Goal: Task Accomplishment & Management: Complete application form

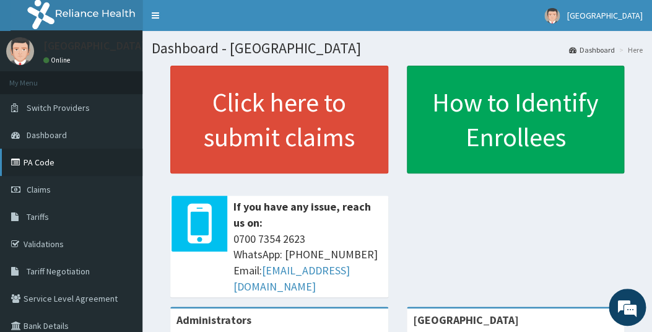
click at [37, 162] on link "PA Code" at bounding box center [71, 162] width 142 height 27
click at [40, 191] on span "Claims" at bounding box center [39, 189] width 24 height 11
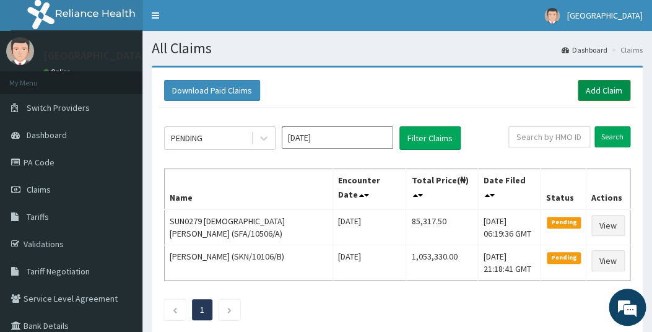
click at [601, 90] on link "Add Claim" at bounding box center [604, 90] width 53 height 21
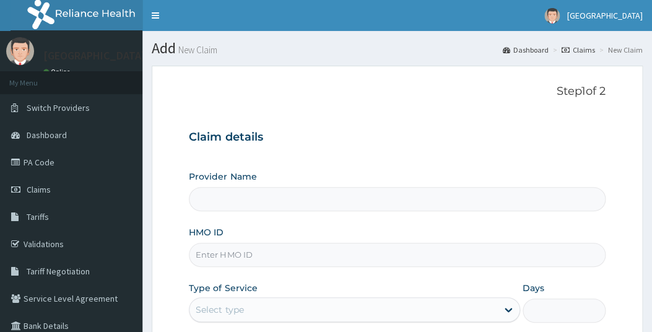
type input "[GEOGRAPHIC_DATA]"
paste input "ERM/10106/B"
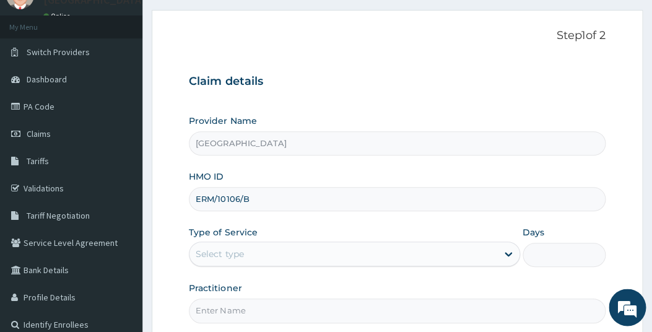
scroll to position [65, 0]
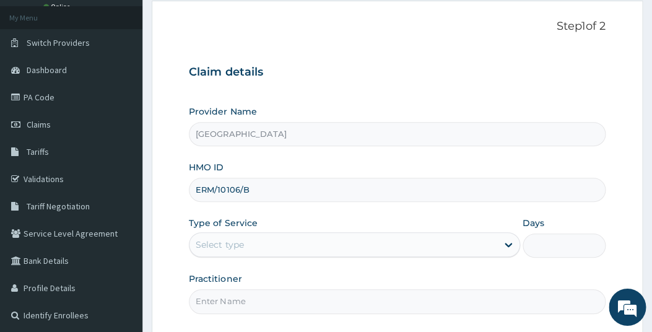
type input "ERM/10106/B"
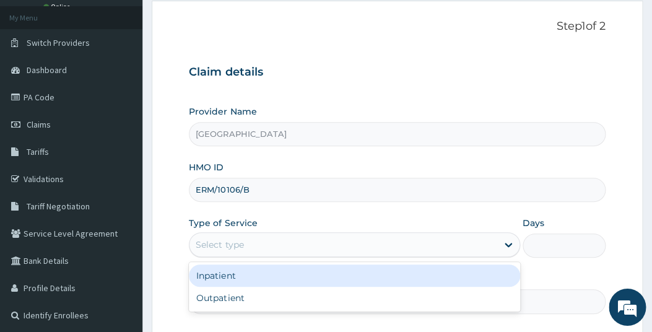
click at [321, 246] on div "Select type" at bounding box center [343, 245] width 308 height 20
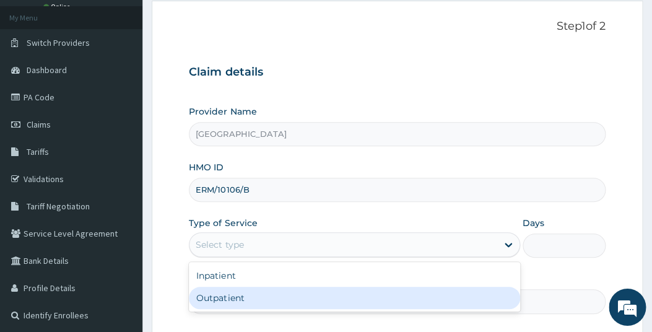
click at [259, 295] on div "Outpatient" at bounding box center [354, 298] width 331 height 22
type input "1"
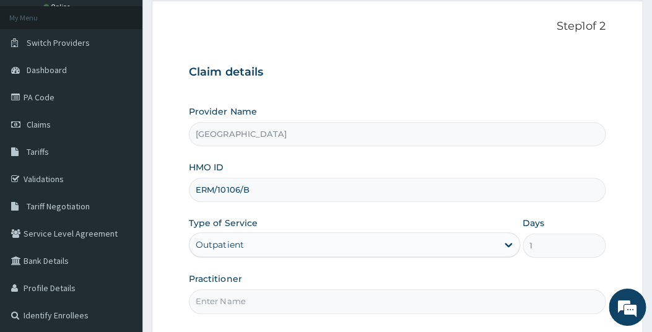
click at [319, 301] on input "Practitioner" at bounding box center [397, 301] width 416 height 24
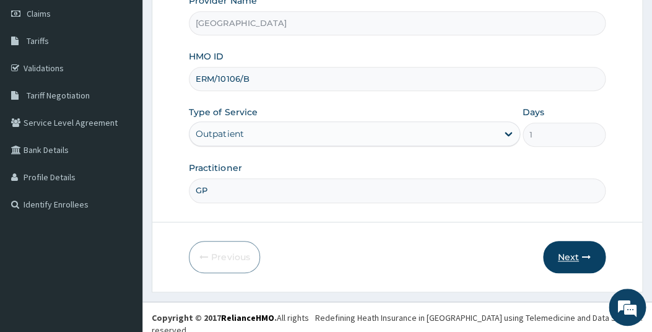
type input "GP"
click at [568, 253] on button "Next" at bounding box center [574, 257] width 63 height 32
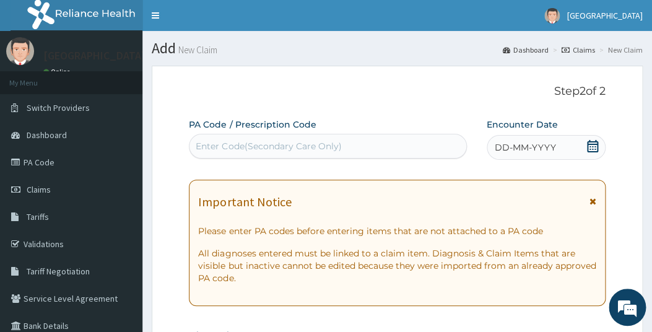
scroll to position [0, 0]
paste input "PA/C409EC"
type input "PA/C409EC"
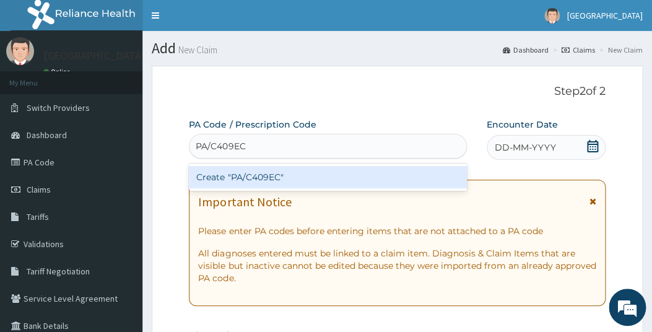
click at [237, 180] on div "Create "PA/C409EC"" at bounding box center [327, 177] width 277 height 22
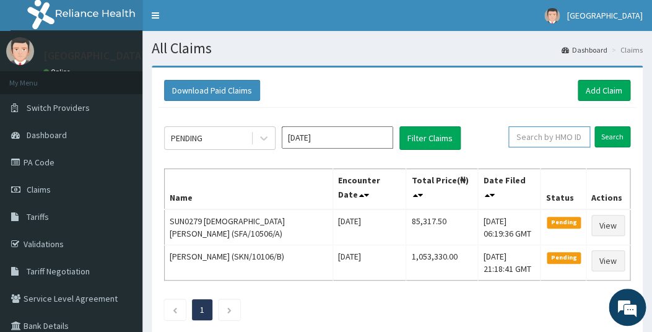
click at [537, 135] on input "text" at bounding box center [549, 136] width 82 height 21
paste input "ERM/10106/B"
type input "ERM/10106/B"
click at [385, 138] on input "Oct 2025" at bounding box center [337, 137] width 111 height 22
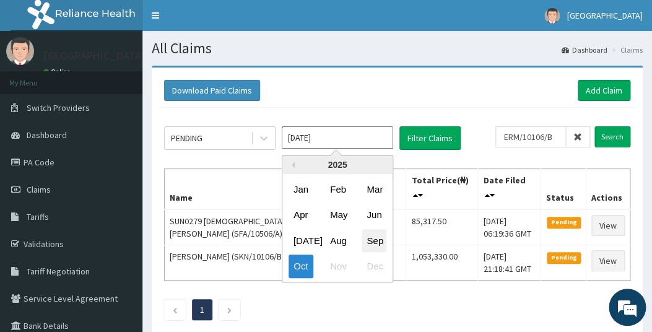
click at [377, 243] on div "Sep" at bounding box center [374, 240] width 25 height 23
type input "Sep 2025"
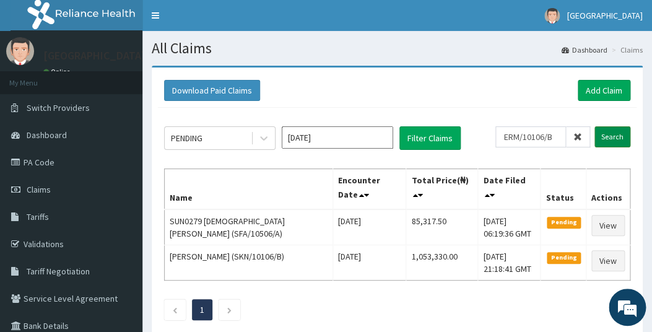
click at [612, 137] on input "Search" at bounding box center [612, 136] width 36 height 21
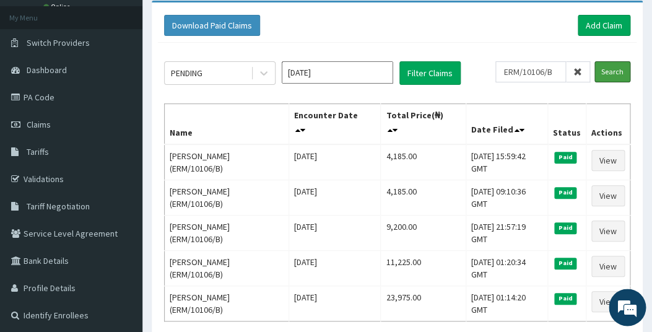
scroll to position [71, 0]
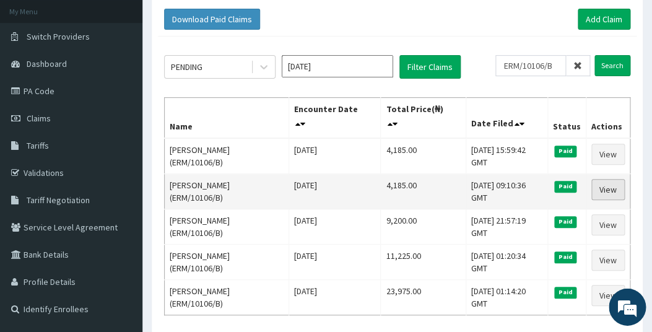
click at [608, 187] on link "View" at bounding box center [607, 189] width 33 height 21
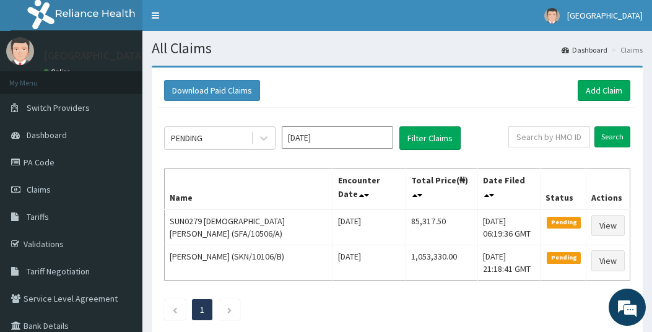
scroll to position [72, 0]
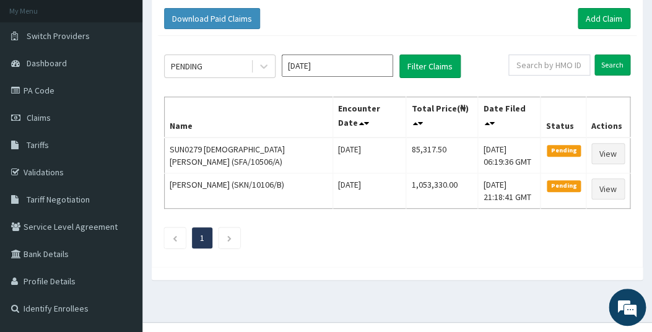
click at [391, 69] on input "Oct 2025" at bounding box center [337, 65] width 111 height 22
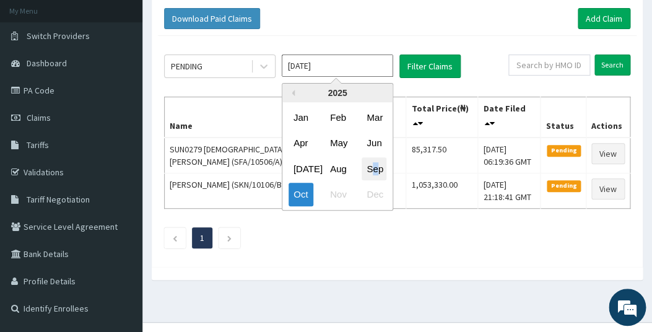
click at [376, 168] on div "Sep" at bounding box center [374, 168] width 25 height 23
type input "Sep 2025"
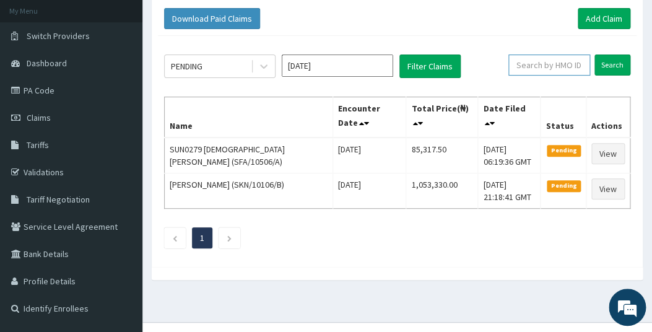
paste input "ERM/10106/B"
type input "ERM/10106/B"
click at [608, 64] on input "Search" at bounding box center [612, 64] width 36 height 21
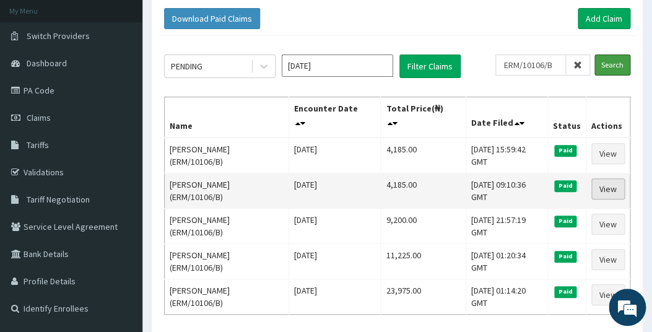
scroll to position [0, 0]
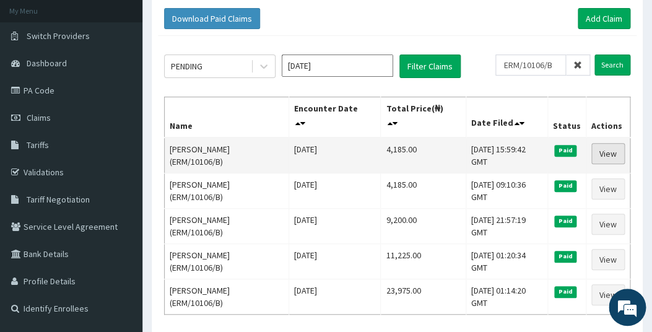
click at [615, 151] on link "View" at bounding box center [607, 153] width 33 height 21
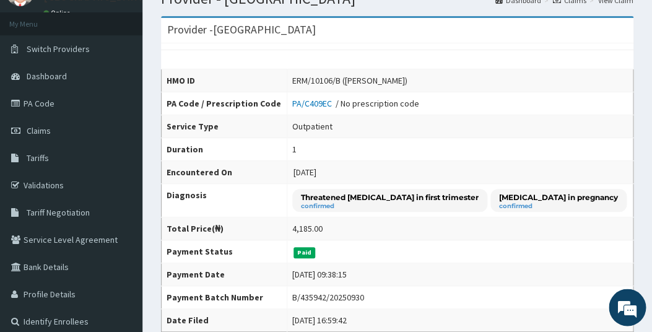
scroll to position [56, 0]
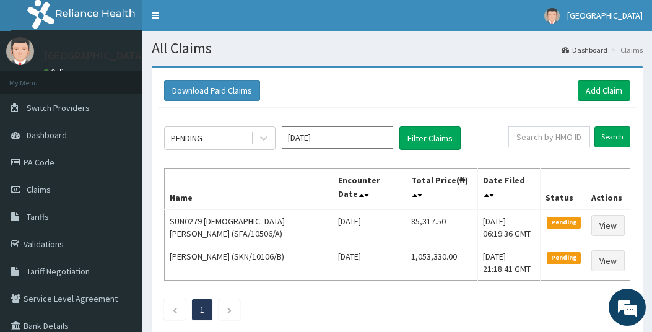
scroll to position [72, 0]
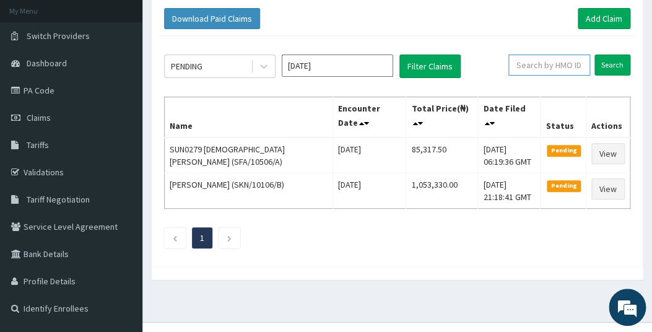
paste input "ERM/10106/B"
type input "ERM/10106/B"
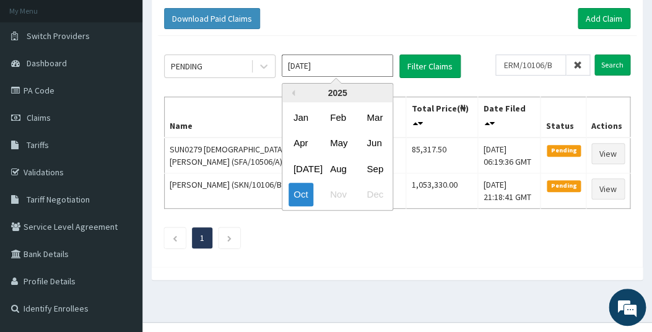
click at [361, 62] on input "[DATE]" at bounding box center [337, 65] width 111 height 22
click at [376, 172] on div "Sep" at bounding box center [374, 168] width 25 height 23
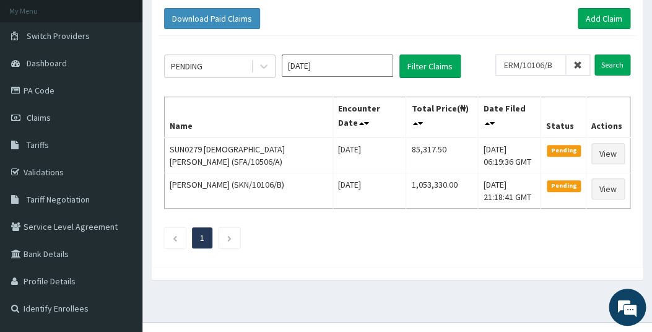
type input "Sep 2025"
click at [613, 63] on input "Search" at bounding box center [612, 64] width 36 height 21
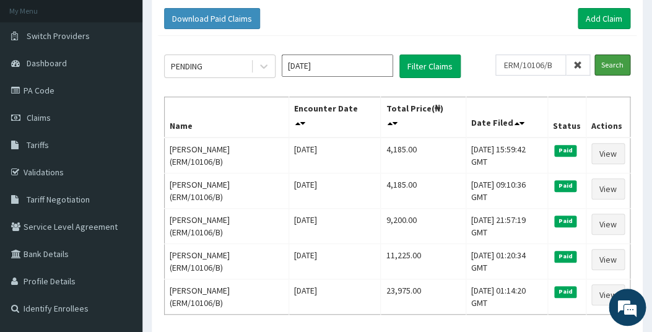
scroll to position [0, 0]
click at [601, 17] on link "Add Claim" at bounding box center [604, 18] width 53 height 21
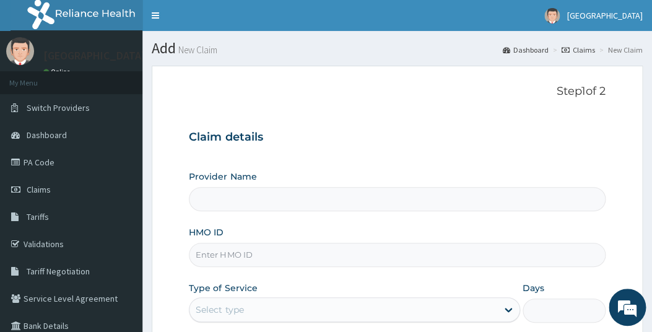
type input "[GEOGRAPHIC_DATA]"
click at [236, 250] on input "HMO ID" at bounding box center [397, 255] width 416 height 24
paste input "ERM/10058/A"
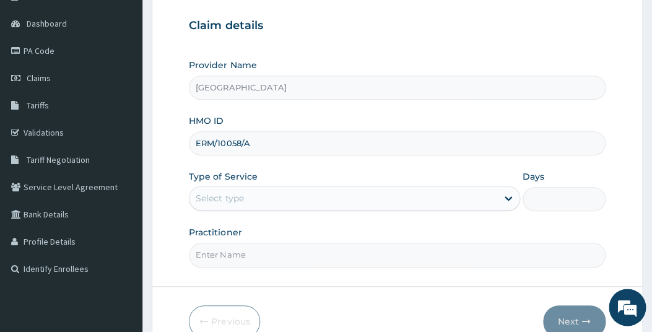
type input "ERM/10058/A"
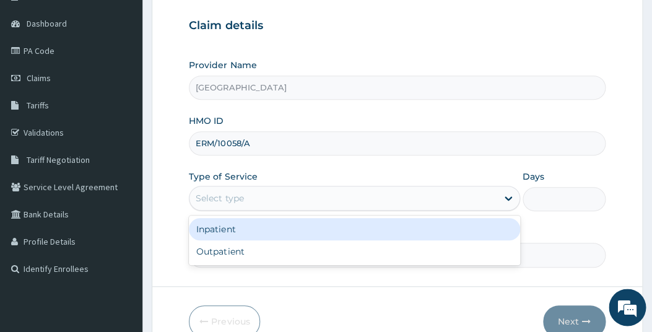
click at [305, 195] on div "Select type" at bounding box center [343, 198] width 308 height 20
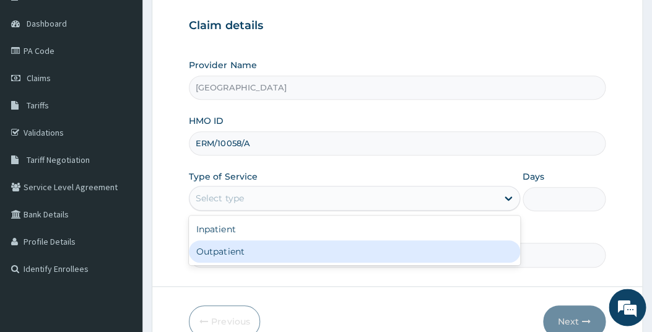
click at [244, 248] on div "Outpatient" at bounding box center [354, 251] width 331 height 22
type input "1"
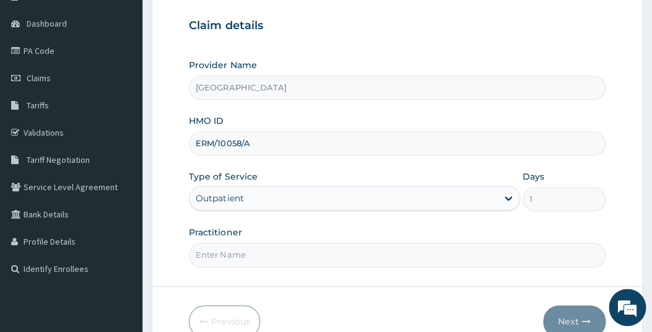
click at [263, 259] on input "Practitioner" at bounding box center [397, 255] width 416 height 24
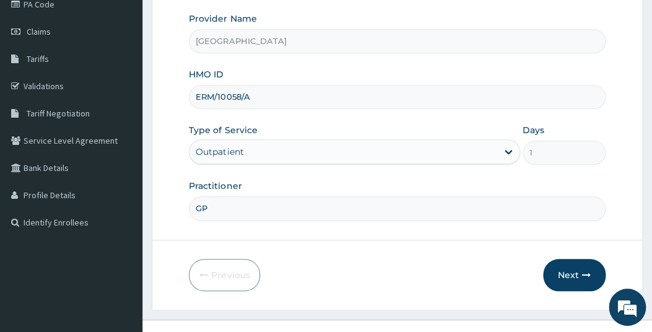
scroll to position [176, 0]
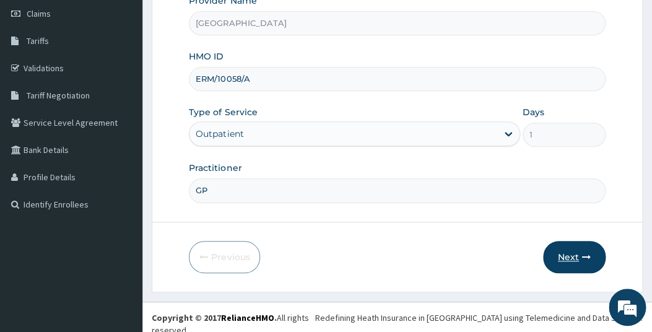
type input "GP"
click at [561, 256] on button "Next" at bounding box center [574, 257] width 63 height 32
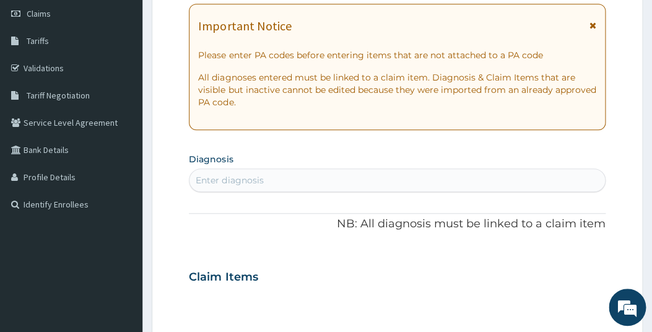
scroll to position [0, 0]
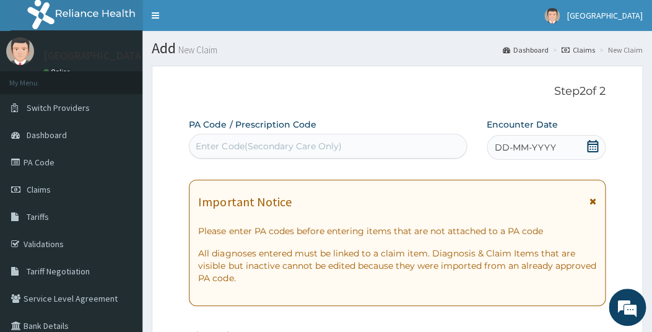
click at [221, 143] on div "Enter Code(Secondary Care Only)" at bounding box center [269, 146] width 146 height 12
paste input "PA/9DA3F7"
type input "PA/9DA3F7"
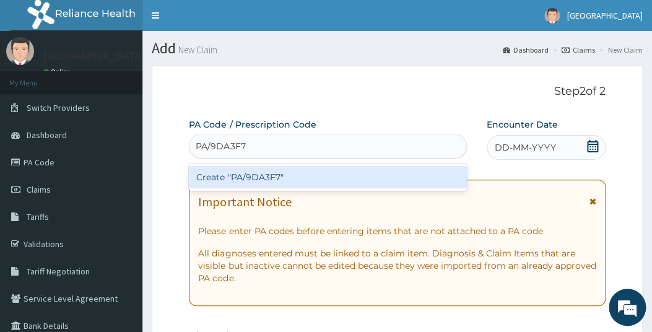
click at [271, 178] on div "Create "PA/9DA3F7"" at bounding box center [327, 177] width 277 height 22
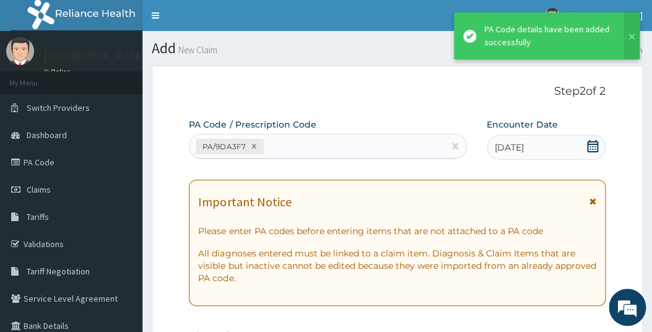
scroll to position [360, 0]
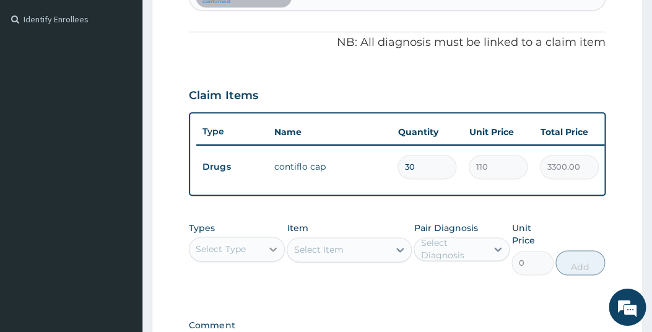
click at [277, 256] on icon at bounding box center [273, 249] width 12 height 12
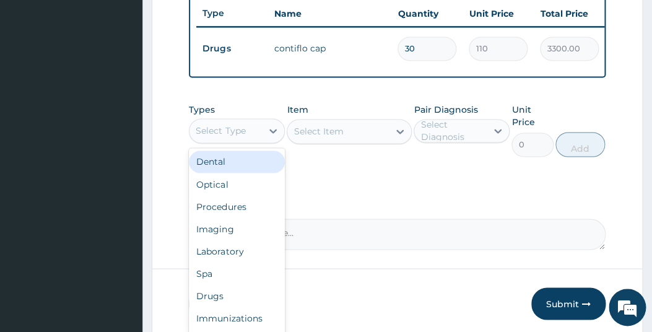
scroll to position [534, 0]
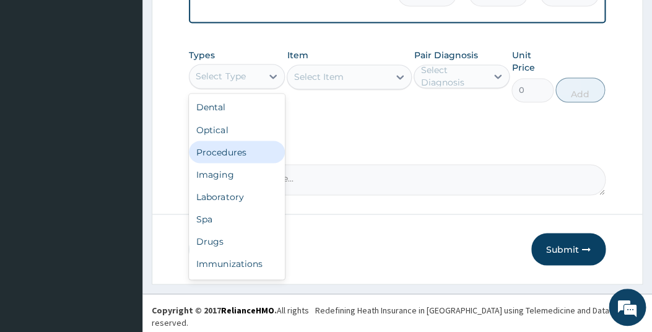
click at [232, 155] on div "Procedures" at bounding box center [237, 152] width 96 height 22
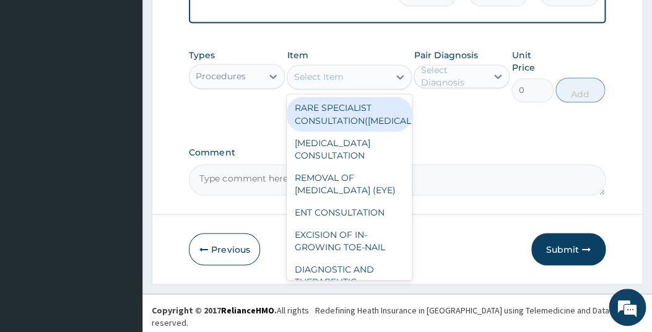
click at [359, 87] on div "Select Item" at bounding box center [338, 77] width 102 height 20
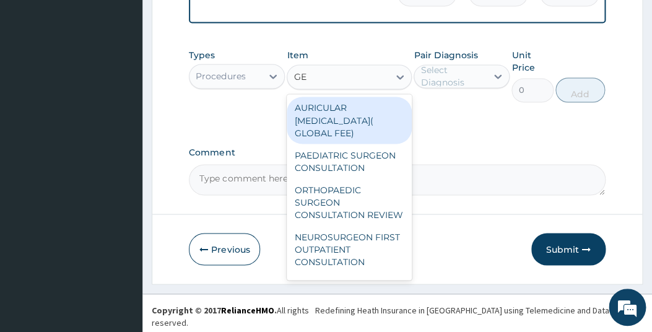
type input "GEN"
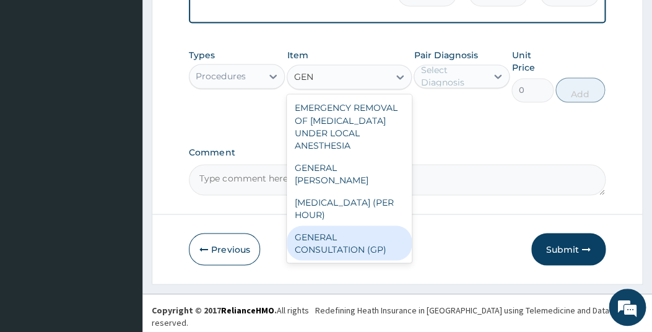
click at [322, 234] on div "GENERAL CONSULTATION (GP)" at bounding box center [349, 242] width 125 height 35
type input "1500"
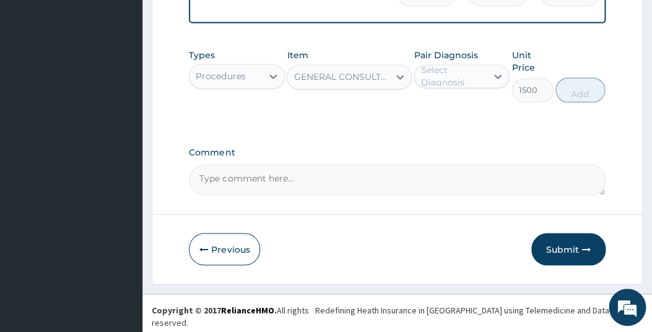
click at [464, 88] on div "Select Diagnosis" at bounding box center [452, 76] width 65 height 25
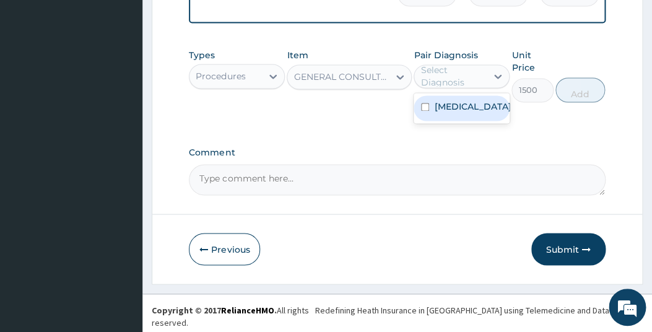
click at [427, 111] on input "checkbox" at bounding box center [425, 107] width 8 height 8
checkbox input "true"
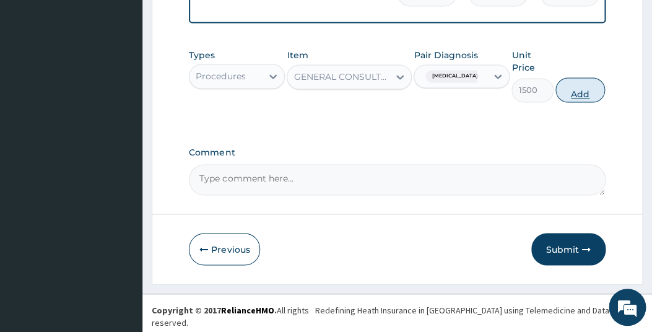
click at [576, 98] on button "Add" at bounding box center [580, 89] width 50 height 25
type input "0"
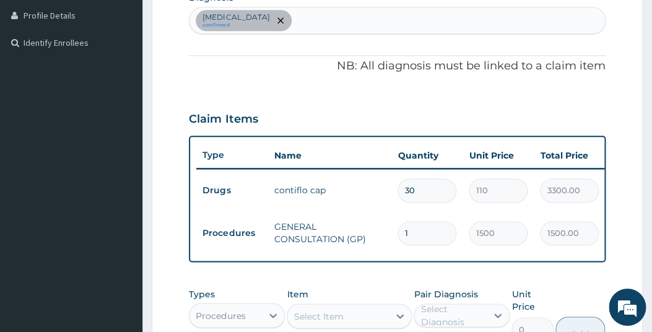
scroll to position [309, 0]
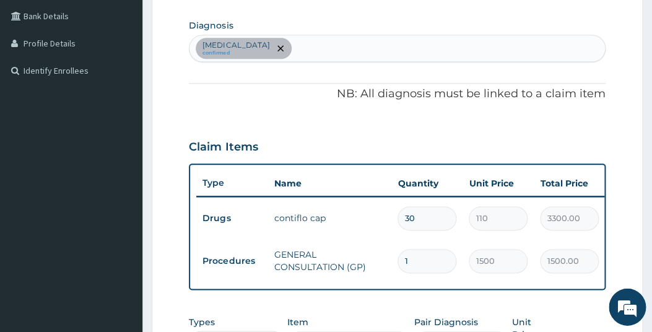
click at [321, 46] on div "Hyperplasia of prostate confirmed" at bounding box center [396, 49] width 415 height 26
type input "DERMAT"
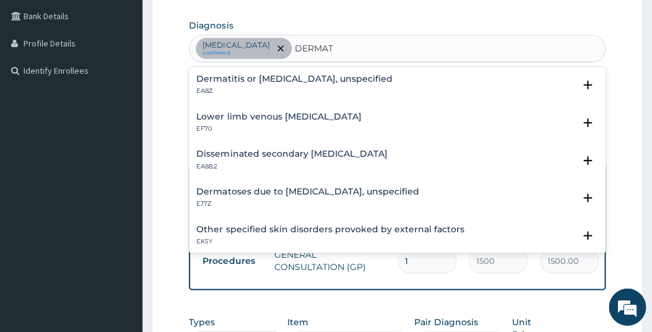
click at [243, 87] on p "EA8Z" at bounding box center [294, 91] width 196 height 9
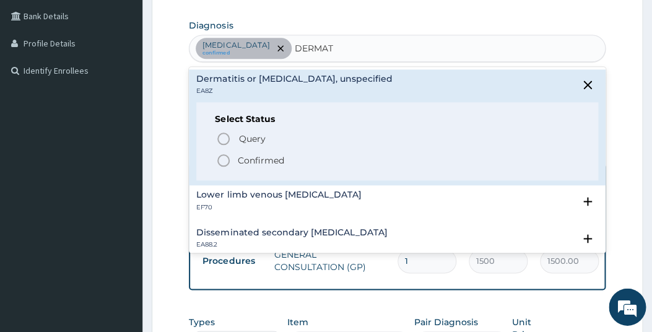
click at [229, 160] on circle "status option filled" at bounding box center [223, 160] width 11 height 11
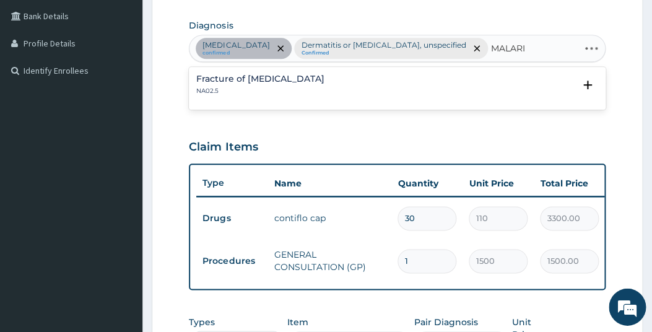
type input "MALARIA"
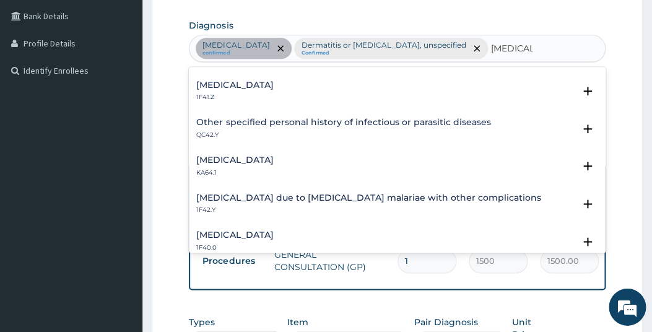
scroll to position [291, 0]
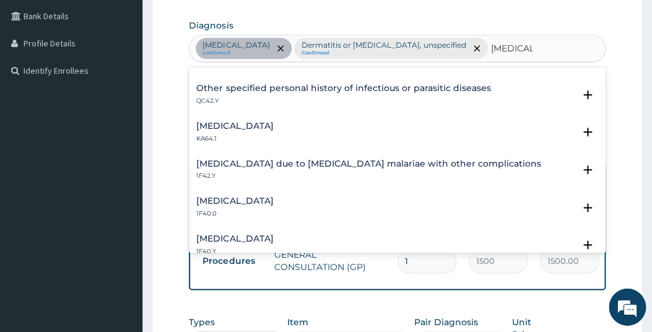
click at [349, 233] on div "Other severe and complicated Plasmodium falciparum malaria 1F40.Y Select Status…" at bounding box center [397, 249] width 416 height 38
click at [273, 236] on h4 "Other severe and complicated Plasmodium falciparum malaria" at bounding box center [234, 239] width 77 height 9
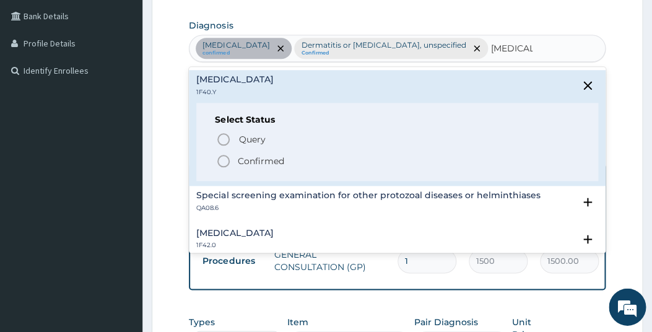
scroll to position [468, 0]
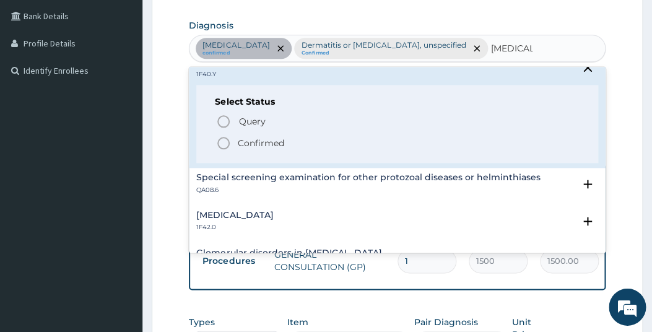
click at [259, 144] on p "Confirmed" at bounding box center [260, 143] width 46 height 12
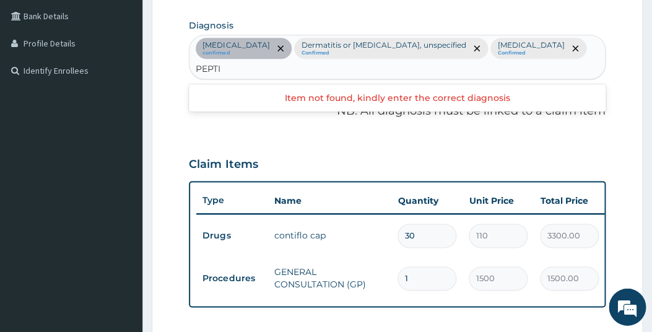
type input "PEPTIC"
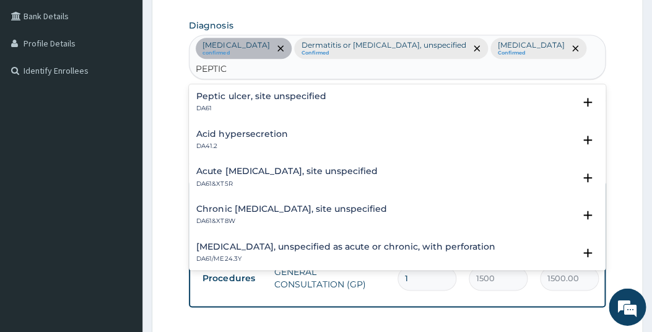
click at [202, 102] on h4 "Peptic ulcer, site unspecified" at bounding box center [260, 96] width 129 height 9
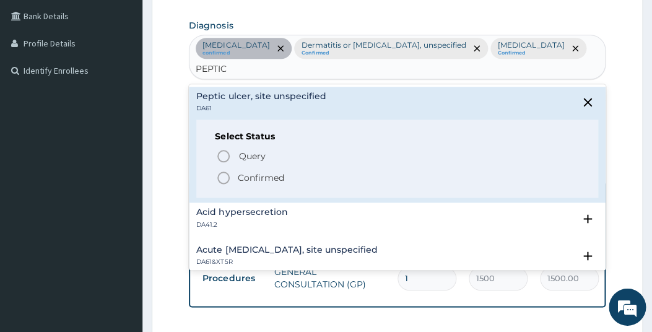
click at [243, 183] on p "Confirmed" at bounding box center [260, 178] width 46 height 12
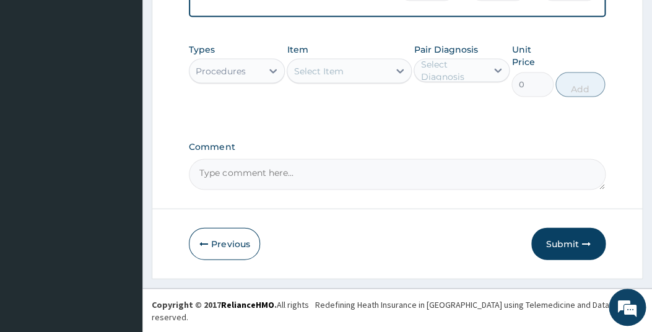
scroll to position [527, 0]
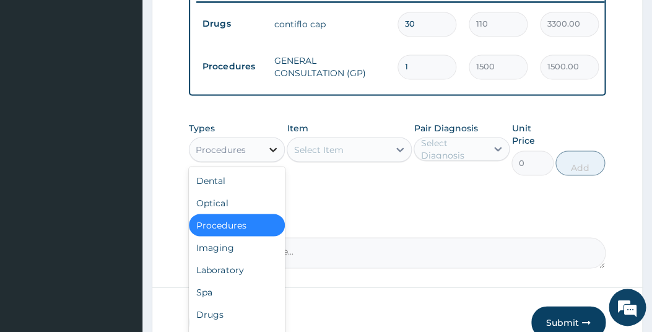
click at [271, 152] on icon at bounding box center [272, 149] width 7 height 4
click at [224, 280] on div "Laboratory" at bounding box center [237, 269] width 96 height 22
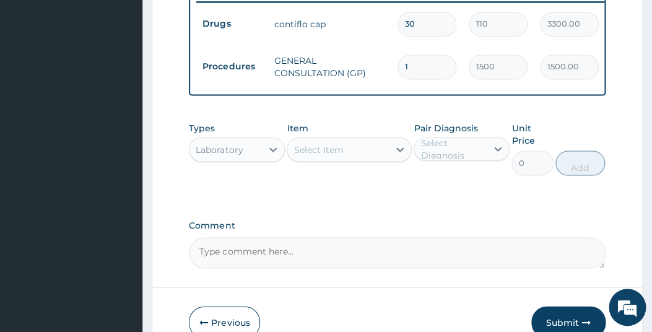
click at [321, 155] on div "Select Item" at bounding box center [319, 149] width 50 height 12
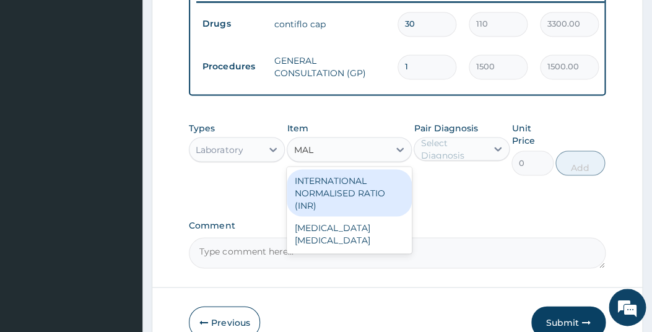
type input "MALA"
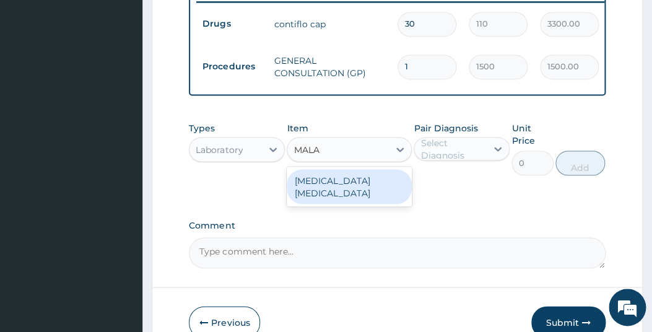
click at [331, 204] on div "MALARIA PARASITE" at bounding box center [349, 186] width 125 height 35
type input "800"
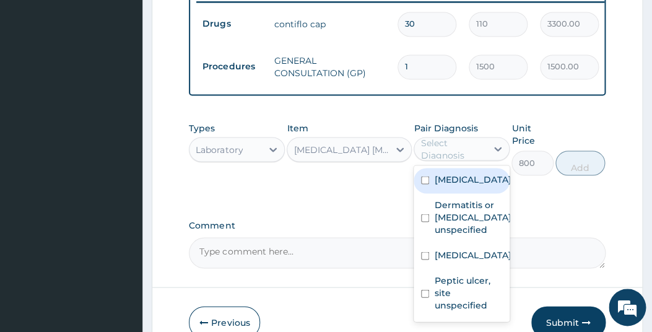
click at [461, 161] on div "Select Diagnosis" at bounding box center [452, 148] width 65 height 25
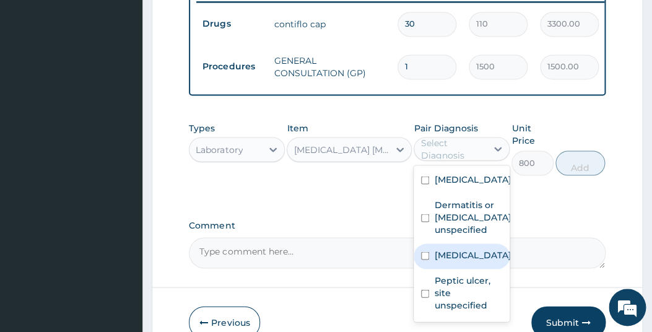
click at [428, 259] on input "checkbox" at bounding box center [425, 255] width 8 height 8
checkbox input "true"
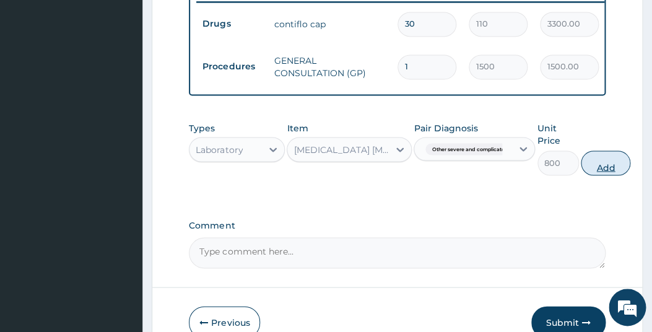
click at [611, 175] on button "Add" at bounding box center [606, 162] width 50 height 25
type input "0"
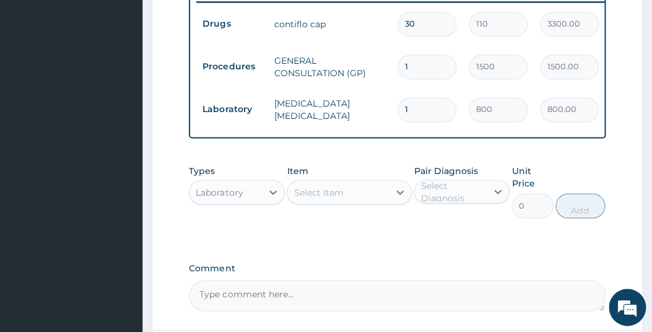
scroll to position [592, 0]
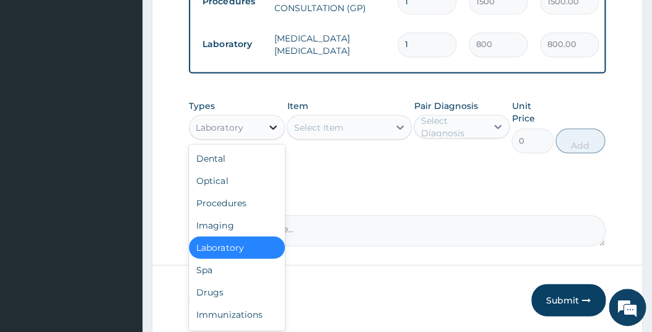
click at [264, 138] on div at bounding box center [273, 127] width 22 height 22
click at [212, 303] on div "Drugs" at bounding box center [237, 291] width 96 height 22
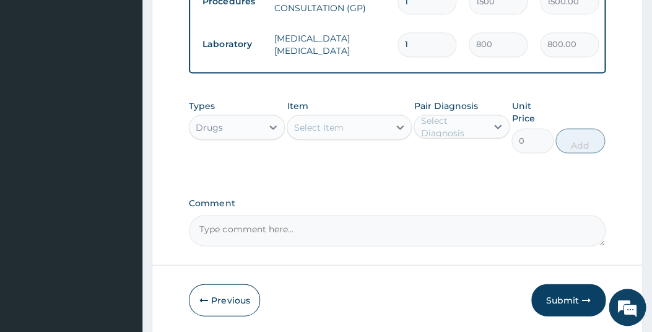
click at [367, 137] on div "Select Item" at bounding box center [338, 127] width 102 height 20
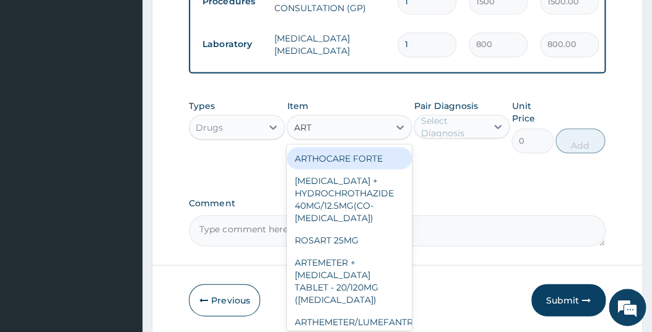
type input "ARTE"
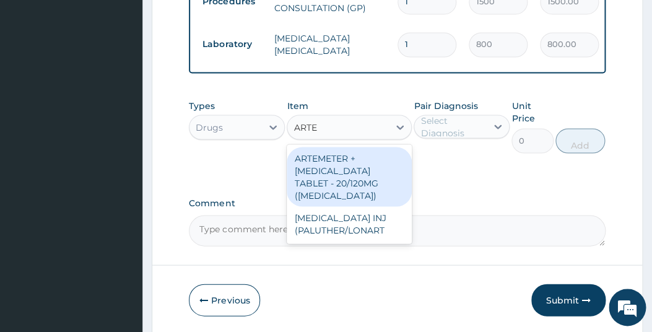
click at [345, 199] on div "ARTEMETER + LUMEFANTRINE TABLET - 20/120MG (COARTEM)" at bounding box center [349, 176] width 125 height 59
type input "120"
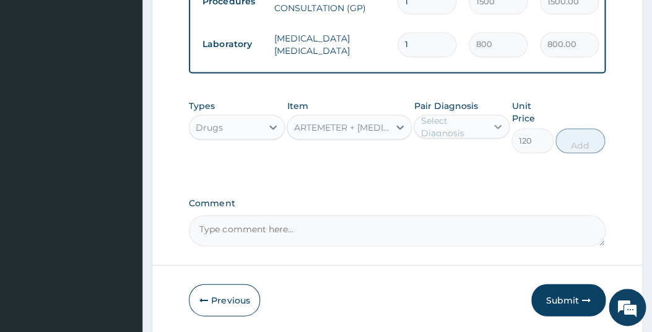
click at [498, 137] on div at bounding box center [498, 126] width 22 height 22
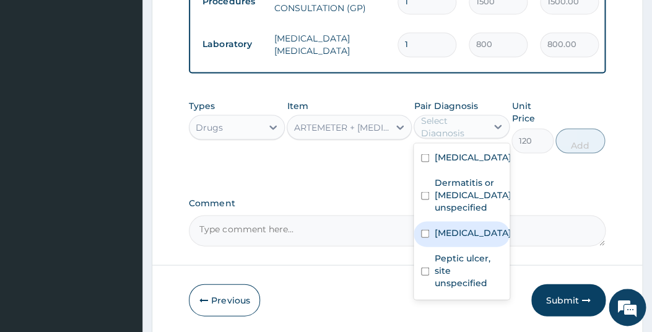
click at [427, 246] on div "Other severe and complicated Plasmodium falciparum malaria" at bounding box center [462, 233] width 96 height 25
checkbox input "true"
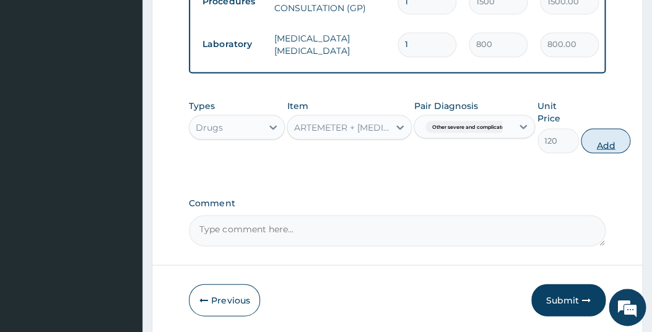
click at [605, 153] on button "Add" at bounding box center [606, 140] width 50 height 25
type input "0"
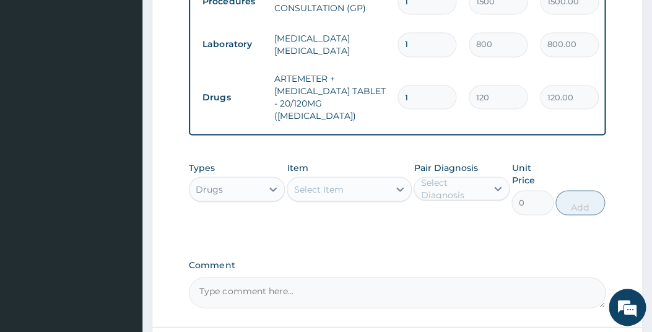
type input "0.00"
type input "2"
type input "240.00"
type input "24"
type input "2880.00"
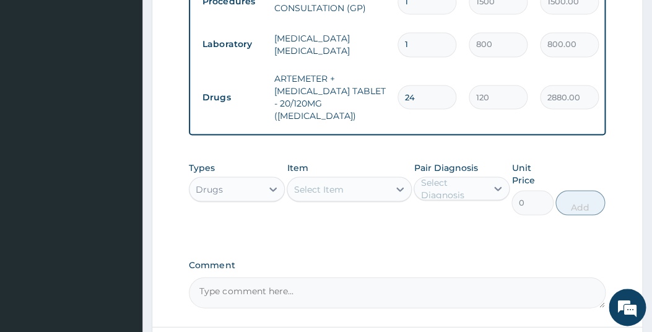
type input "24"
click at [355, 199] on div "Select Item" at bounding box center [338, 189] width 102 height 20
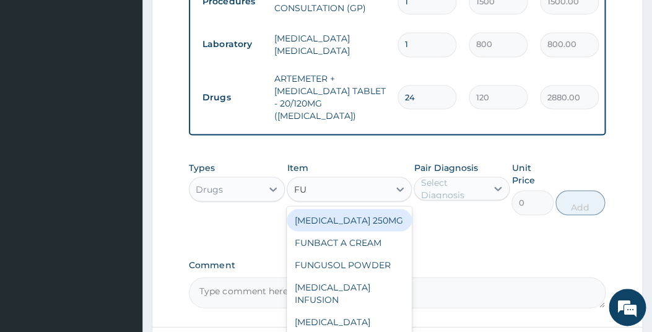
type input "FUN"
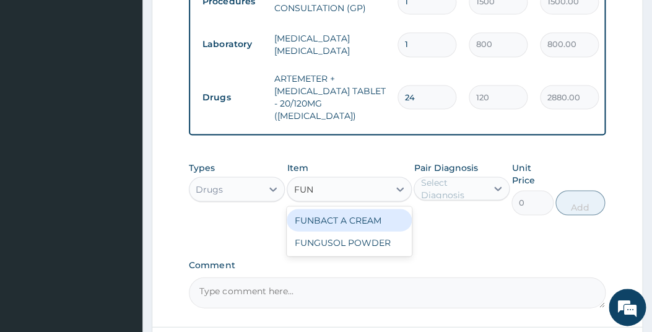
click at [362, 231] on div "FUNBACT A CREAM" at bounding box center [349, 220] width 125 height 22
type input "500"
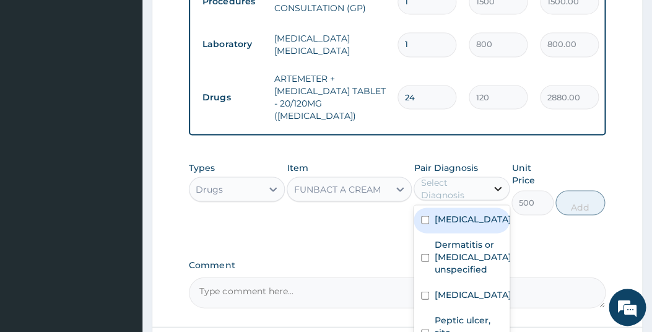
click at [502, 194] on icon at bounding box center [498, 188] width 12 height 12
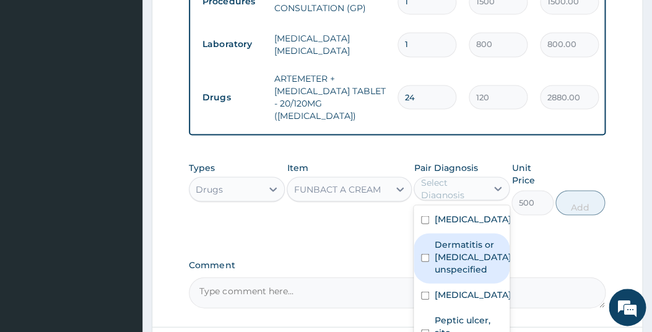
click at [422, 261] on input "checkbox" at bounding box center [425, 257] width 8 height 8
checkbox input "true"
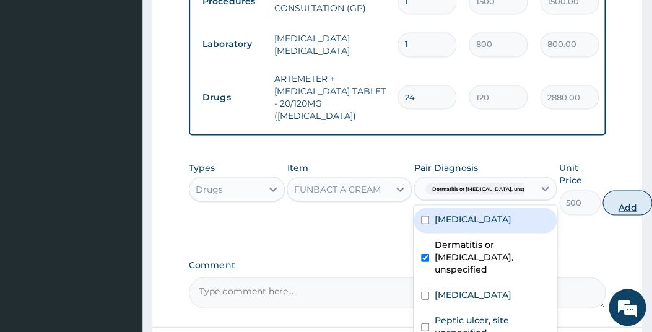
click at [602, 215] on button "Add" at bounding box center [627, 202] width 50 height 25
type input "0"
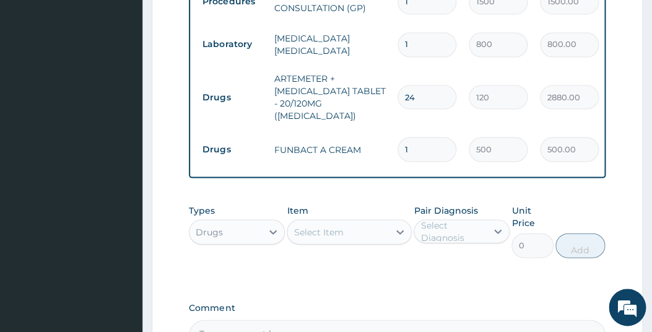
click at [359, 241] on div "Select Item" at bounding box center [338, 232] width 102 height 20
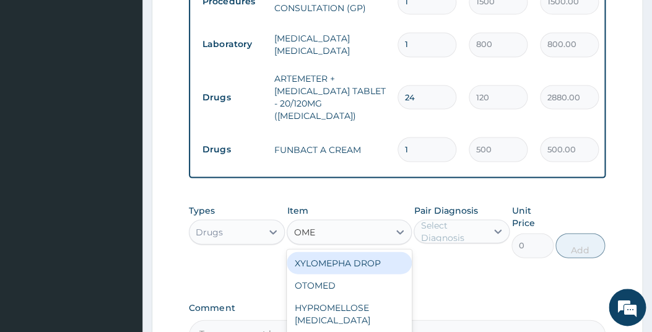
type input "OMEP"
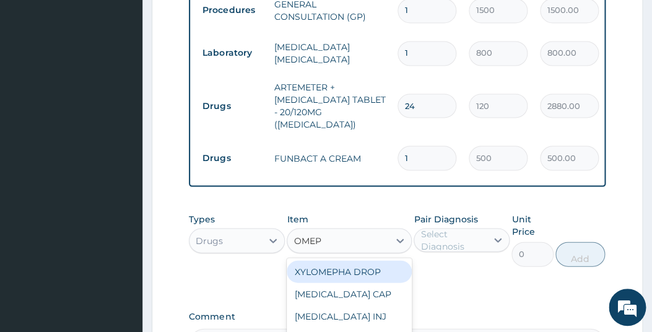
scroll to position [613, 0]
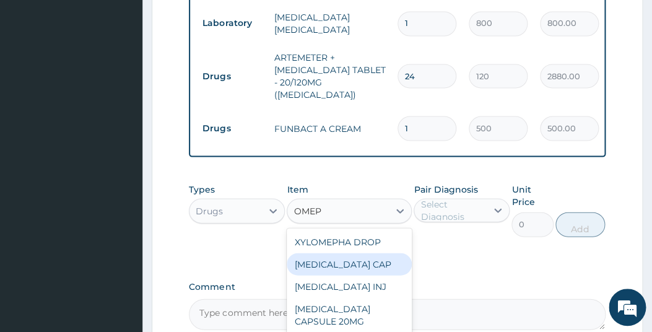
click at [337, 275] on div "OMEPRAZOLE CAP" at bounding box center [349, 264] width 125 height 22
type input "50"
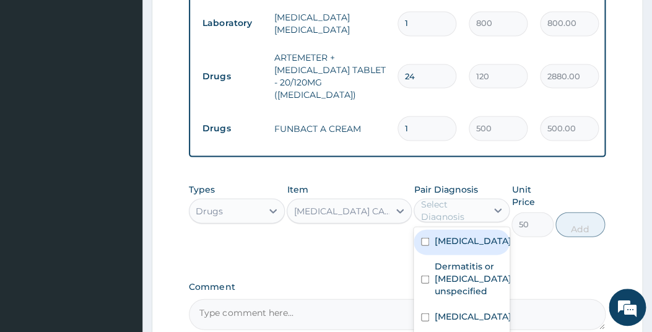
click at [472, 218] on div "Select Diagnosis" at bounding box center [452, 210] width 65 height 25
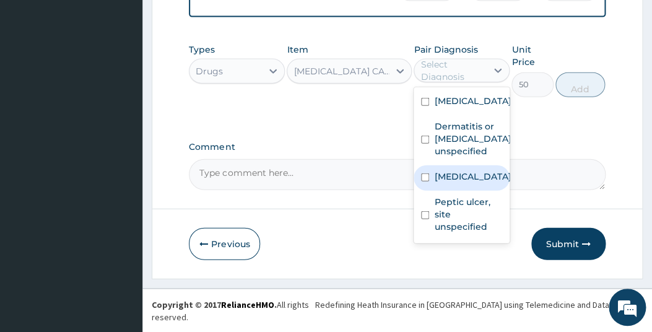
scroll to position [45, 0]
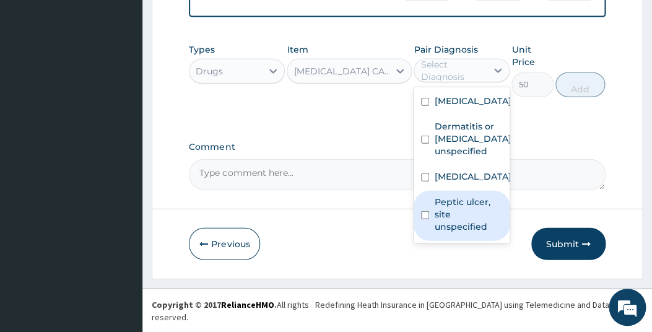
click at [425, 219] on input "checkbox" at bounding box center [425, 215] width 8 height 8
checkbox input "true"
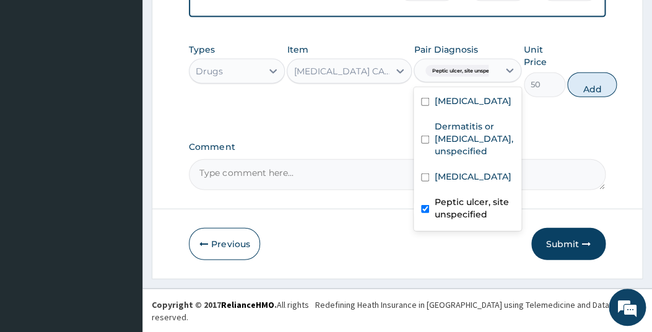
scroll to position [32, 0]
click at [586, 97] on button "Add" at bounding box center [592, 84] width 50 height 25
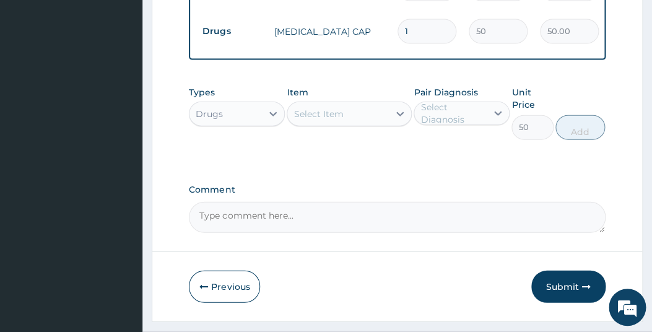
type input "0"
type input "10"
type input "500.00"
type input "10"
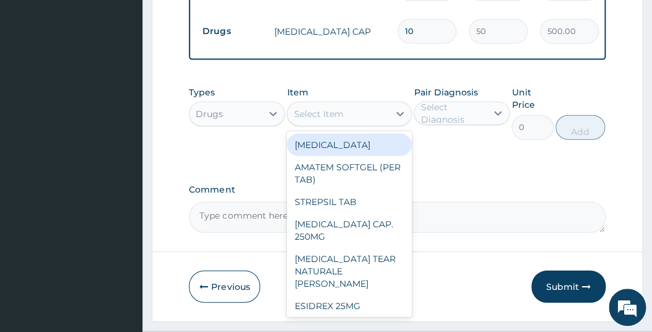
click at [330, 120] on div "Select Item" at bounding box center [319, 114] width 50 height 12
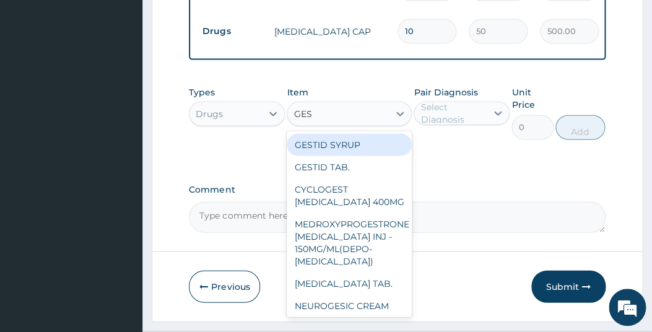
type input "GEST"
click at [318, 150] on div "GESTID SYRUP" at bounding box center [349, 145] width 125 height 22
type input "410"
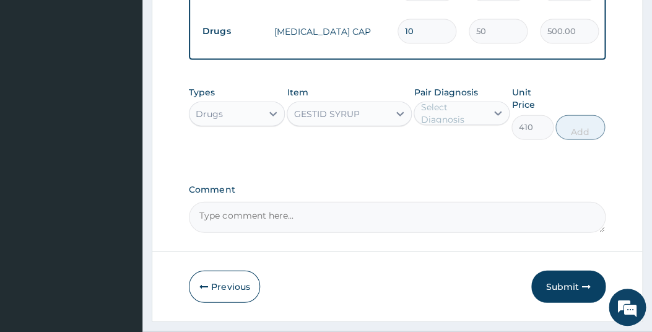
click at [466, 126] on div "Select Diagnosis" at bounding box center [452, 113] width 65 height 25
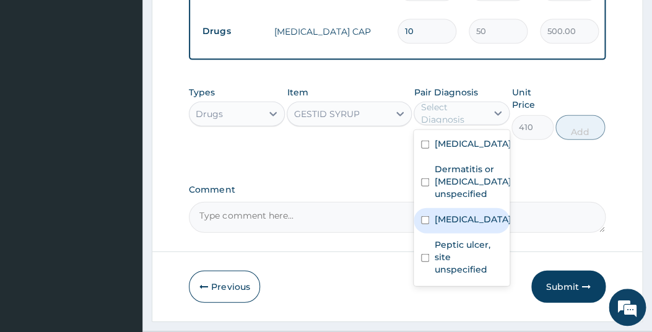
scroll to position [36, 0]
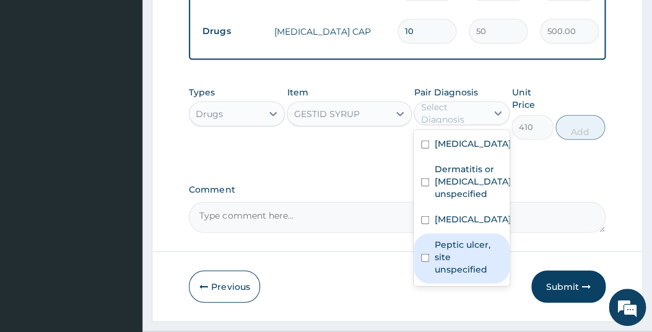
click at [427, 262] on input "checkbox" at bounding box center [425, 258] width 8 height 8
checkbox input "true"
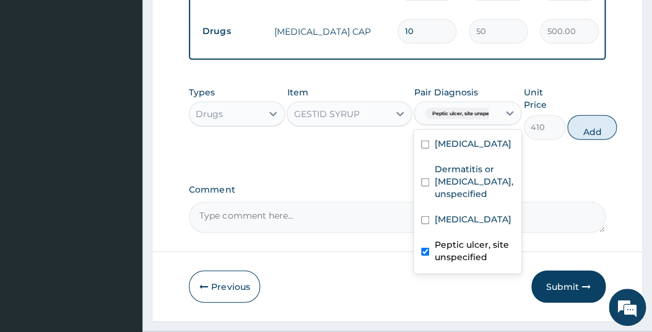
scroll to position [32, 0]
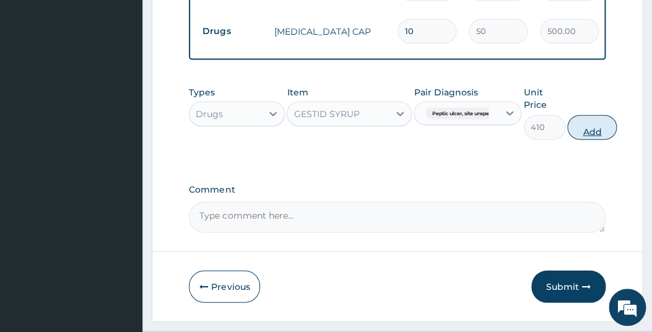
click at [592, 135] on button "Add" at bounding box center [592, 127] width 50 height 25
type input "0"
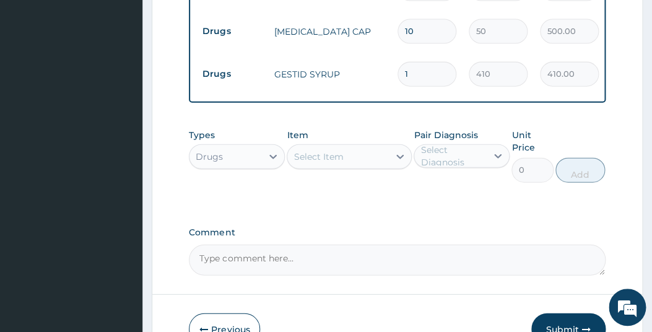
click at [327, 167] on div "Select Item" at bounding box center [338, 157] width 102 height 20
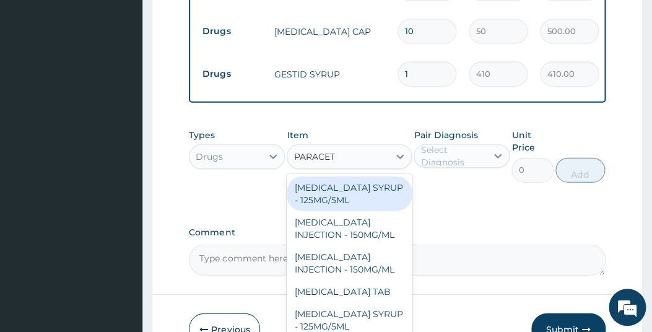
type input "PARACETA"
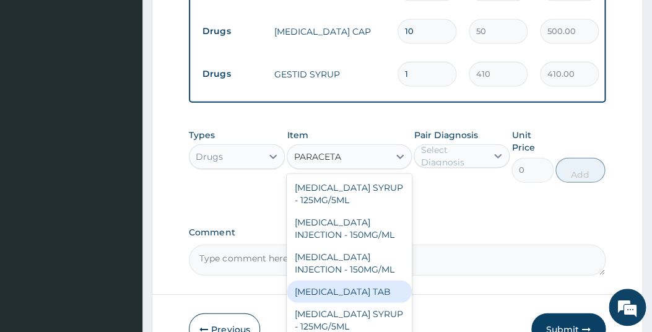
click at [339, 303] on div "PARACETAMOL TAB" at bounding box center [349, 291] width 125 height 22
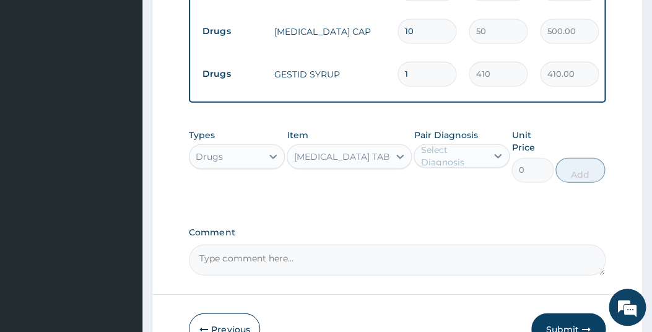
type input "7.5"
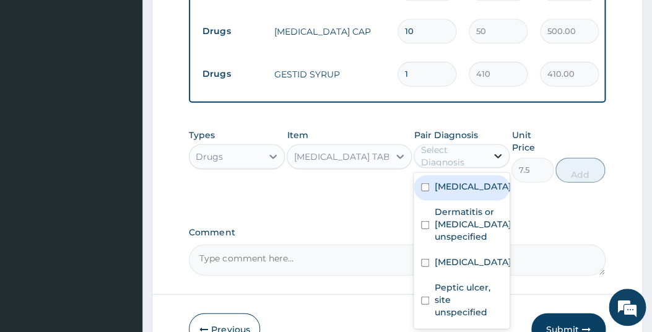
click at [489, 165] on div at bounding box center [498, 156] width 22 height 22
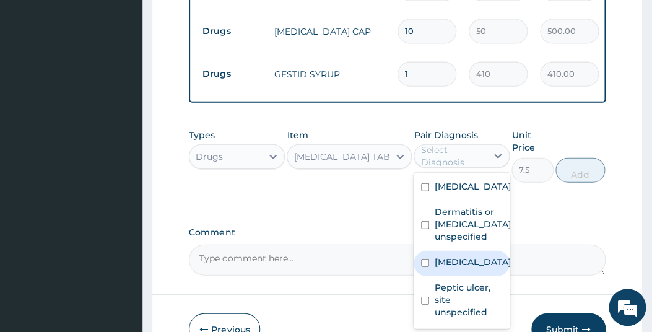
click at [426, 267] on input "checkbox" at bounding box center [425, 263] width 8 height 8
checkbox input "true"
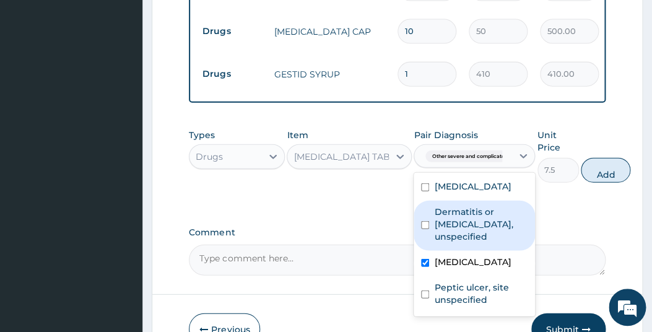
click at [601, 176] on button "Add" at bounding box center [606, 170] width 50 height 25
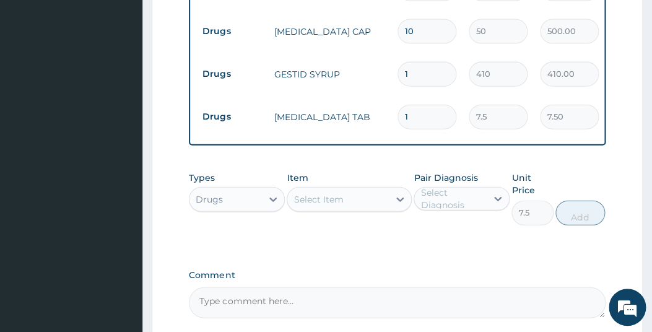
type input "0"
type input "18"
type input "135.00"
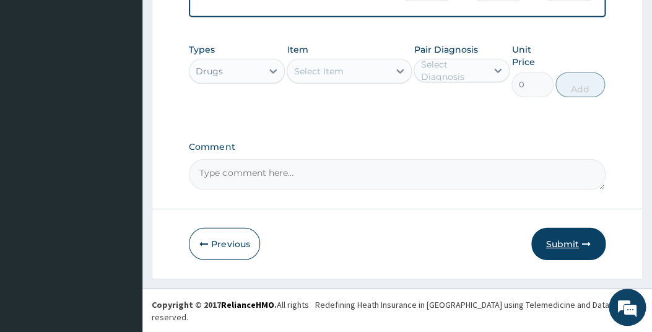
type input "18"
click at [568, 255] on button "Submit" at bounding box center [568, 244] width 74 height 32
